Goal: Find specific page/section: Find specific page/section

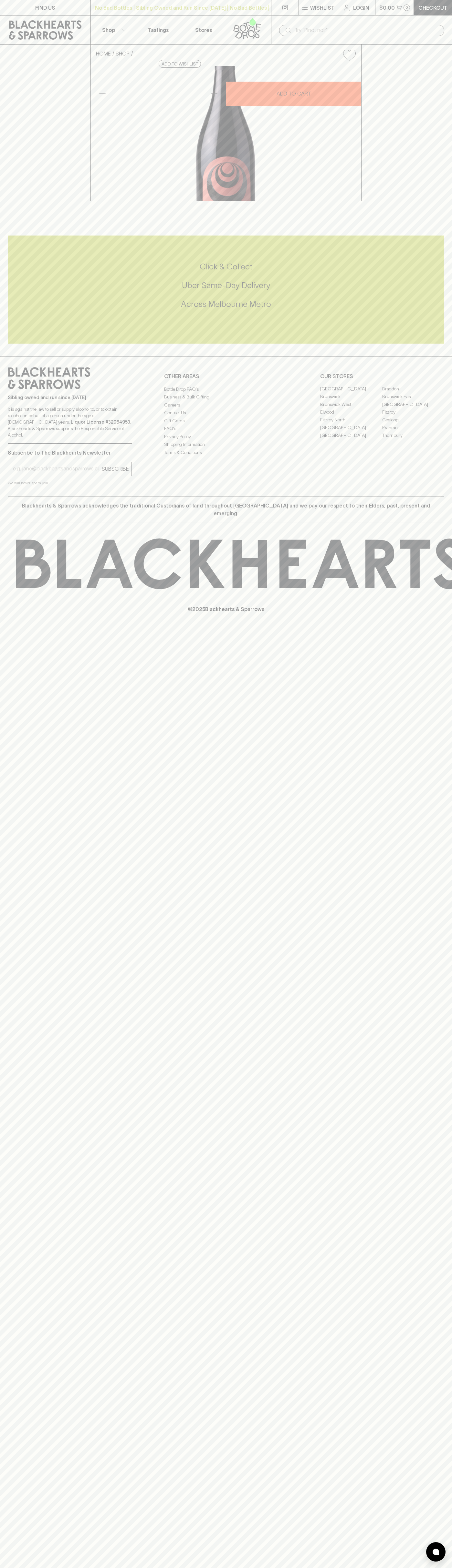
click at [209, 26] on p "Stores" at bounding box center [203, 30] width 17 height 8
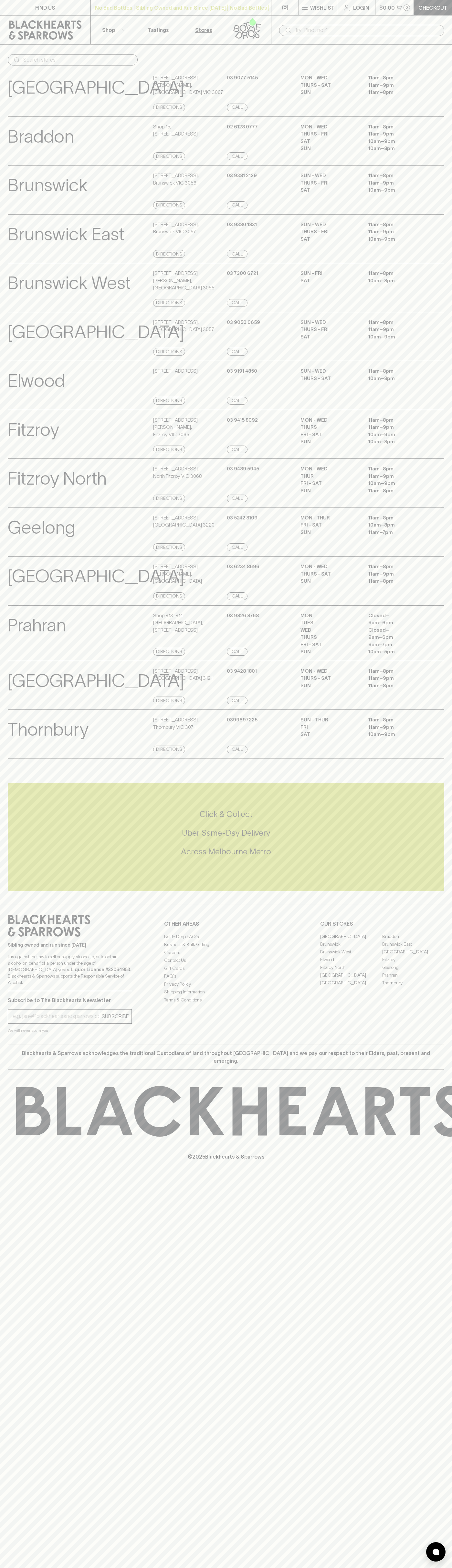
click at [431, 1328] on div "FIND US | No Bad Bottles | Sibling Owned and Run Since 2006 | No Bad Bottles | …" at bounding box center [226, 784] width 452 height 1568
click at [71, 1567] on html "FIND US | No Bad Bottles | Sibling Owned and Run Since 2006 | No Bad Bottles | …" at bounding box center [226, 784] width 452 height 1568
click at [15, 656] on div "Prahran View Store Details" at bounding box center [80, 634] width 144 height 44
